Goal: Transaction & Acquisition: Book appointment/travel/reservation

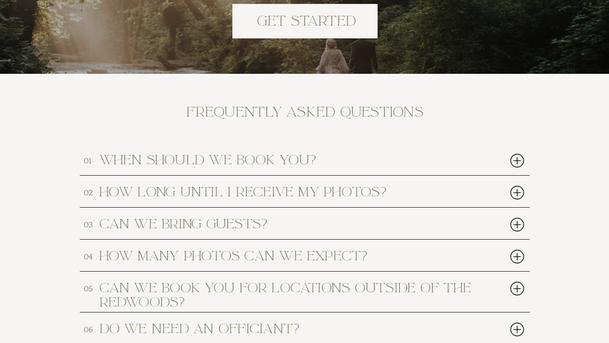
scroll to position [4505, 0]
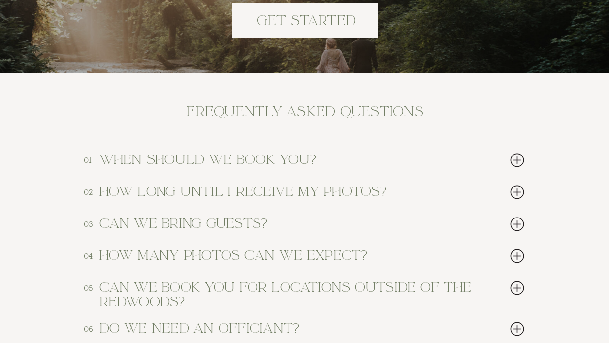
click at [514, 162] on div at bounding box center [517, 160] width 20 height 20
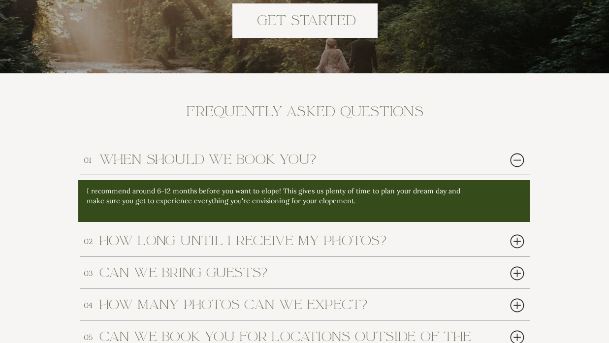
click at [514, 163] on div at bounding box center [517, 160] width 20 height 20
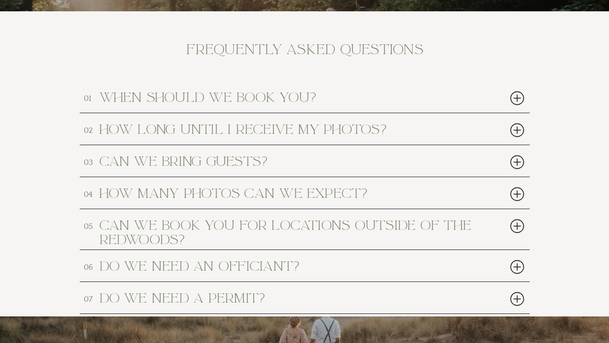
scroll to position [4570, 0]
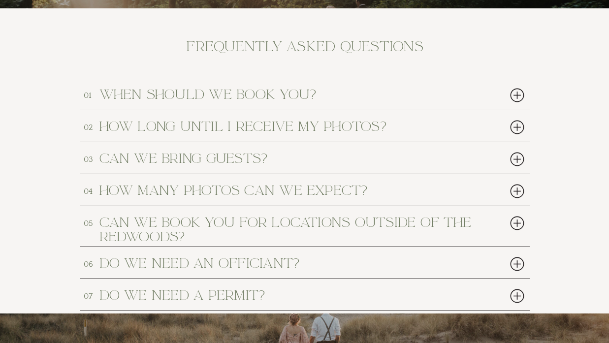
click at [517, 158] on div at bounding box center [517, 159] width 20 height 20
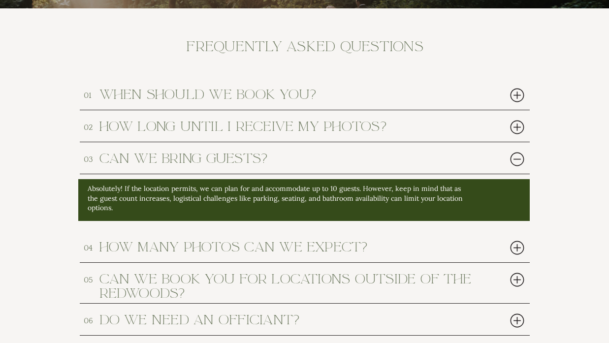
click at [517, 161] on div at bounding box center [517, 159] width 20 height 20
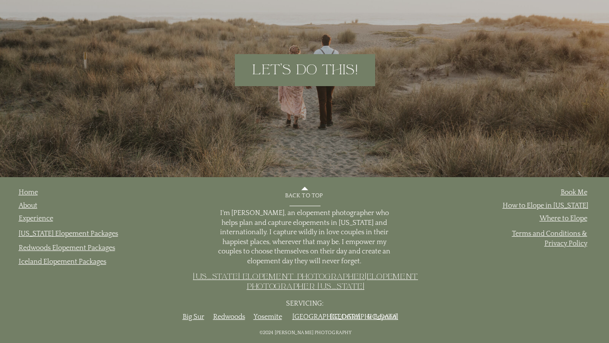
scroll to position [5106, 0]
click at [96, 247] on link "Redwoods Elopement Packages" at bounding box center [67, 248] width 97 height 8
click at [104, 247] on link "Redwoods Elopement Packages" at bounding box center [67, 248] width 97 height 8
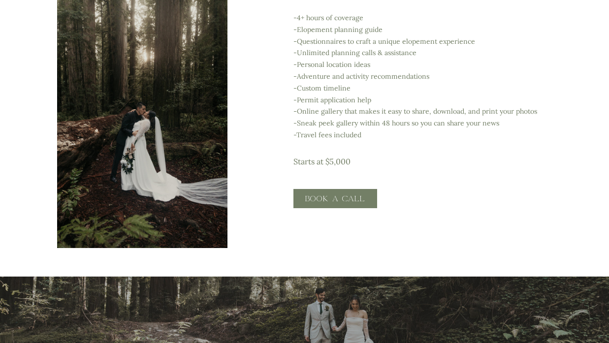
scroll to position [1828, 0]
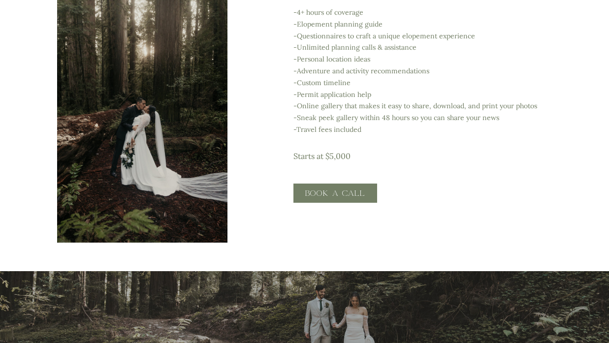
click at [199, 144] on div at bounding box center [142, 115] width 170 height 256
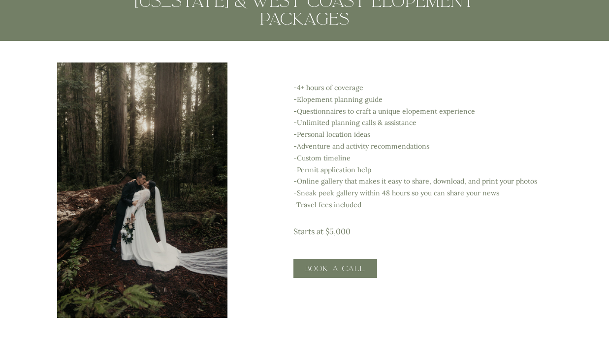
scroll to position [1753, 0]
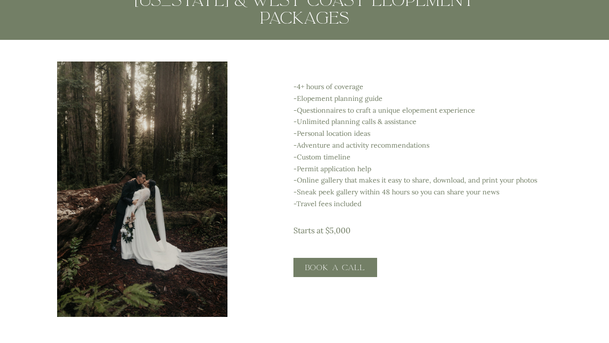
scroll to position [5106, 0]
